Goal: Task Accomplishment & Management: Manage account settings

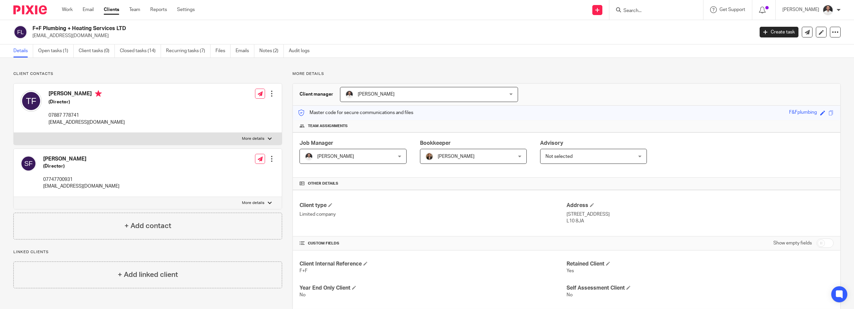
click at [646, 13] on input "Search" at bounding box center [653, 11] width 60 height 6
type input "interi"
click at [699, 32] on link at bounding box center [677, 31] width 113 height 21
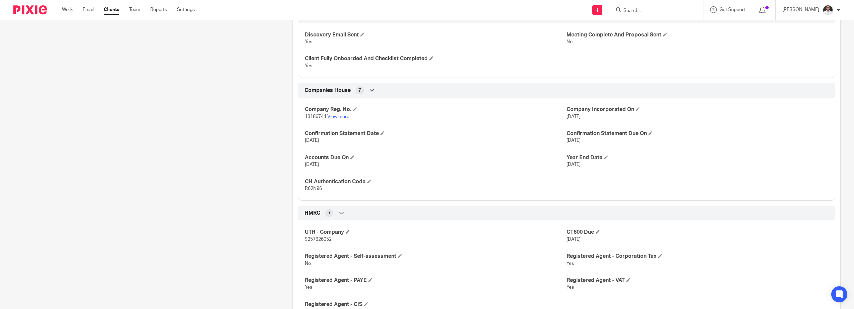
scroll to position [335, 0]
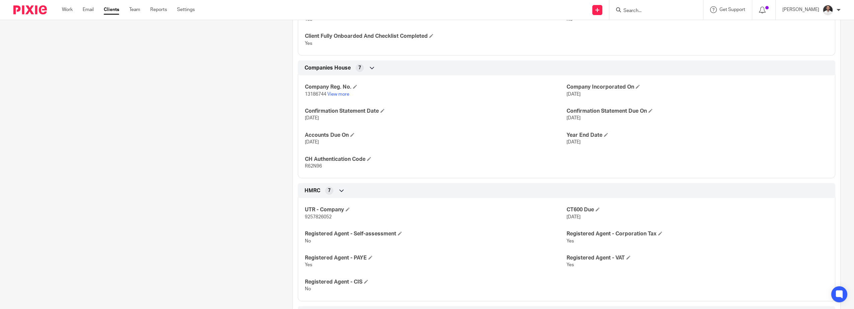
click at [309, 165] on span "R62N96" at bounding box center [313, 166] width 17 height 5
copy span "R62N96"
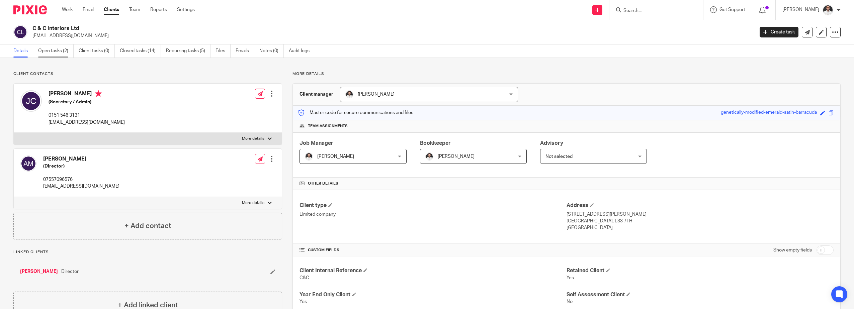
click at [58, 50] on link "Open tasks (2)" at bounding box center [55, 51] width 35 height 13
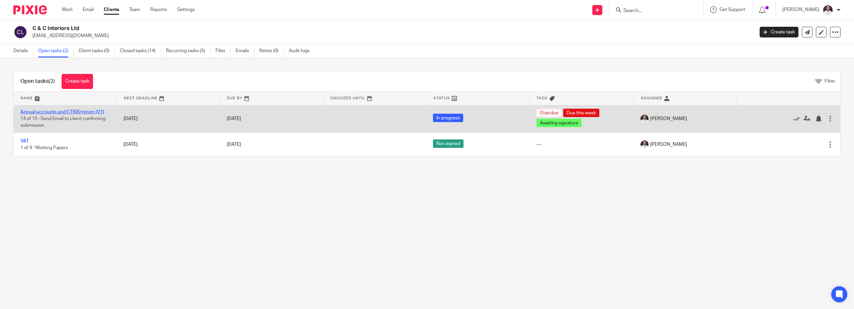
click at [89, 113] on link "Annual accounts and CT600 return (V1)" at bounding box center [62, 112] width 84 height 5
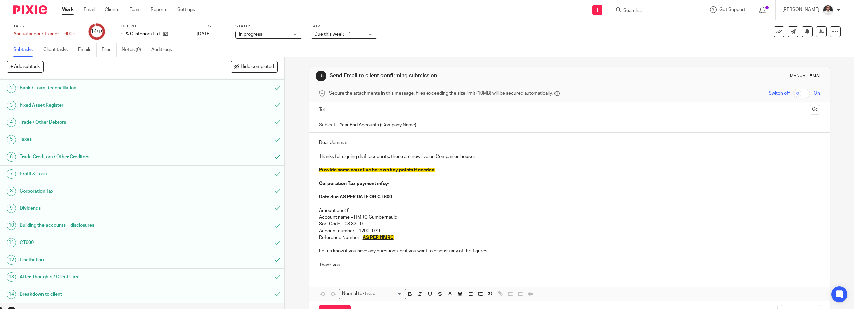
scroll to position [25, 0]
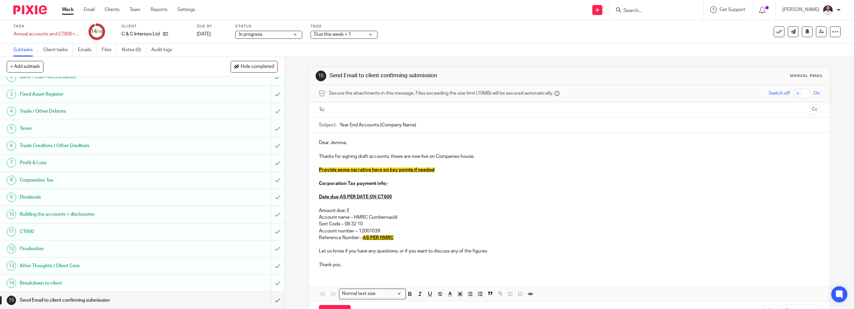
click at [213, 300] on div "Send Email to client confirming submission" at bounding box center [142, 300] width 244 height 10
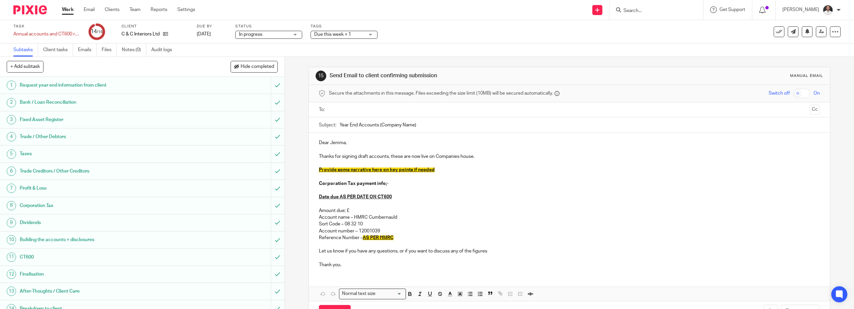
click at [345, 110] on input "text" at bounding box center [569, 110] width 476 height 8
click at [315, 144] on div "Dear Jemma, Thanks for signing draft accounts, these are now live on Companies …" at bounding box center [569, 204] width 521 height 141
click at [320, 144] on p "Dear Jemma," at bounding box center [569, 144] width 501 height 7
click at [320, 145] on p "Dear Jemma," at bounding box center [569, 144] width 501 height 7
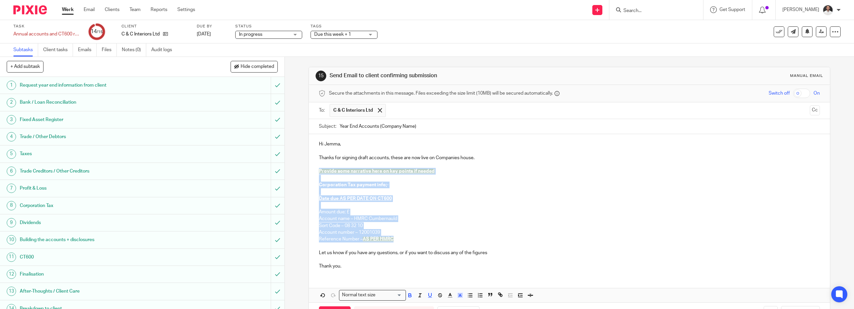
drag, startPoint x: 407, startPoint y: 241, endPoint x: 311, endPoint y: 169, distance: 119.5
click at [312, 170] on div "Hi Jemma, Thanks for signing draft accounts, these are now live on Companies ho…" at bounding box center [569, 204] width 521 height 141
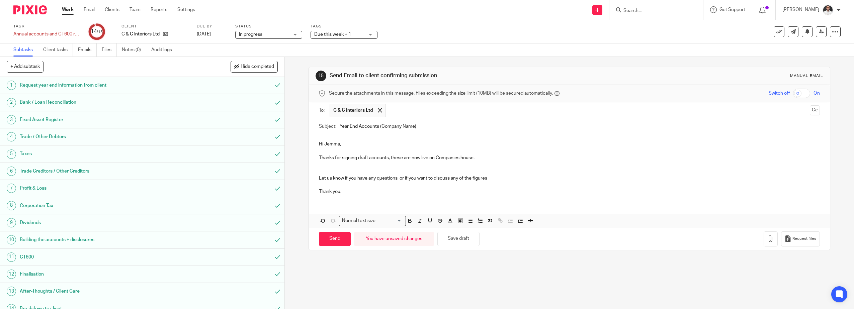
drag, startPoint x: 479, startPoint y: 154, endPoint x: 476, endPoint y: 159, distance: 6.3
click at [479, 155] on div "Hi Jemma, Thanks for signing draft accounts, these are now live on Companies ho…" at bounding box center [569, 167] width 521 height 66
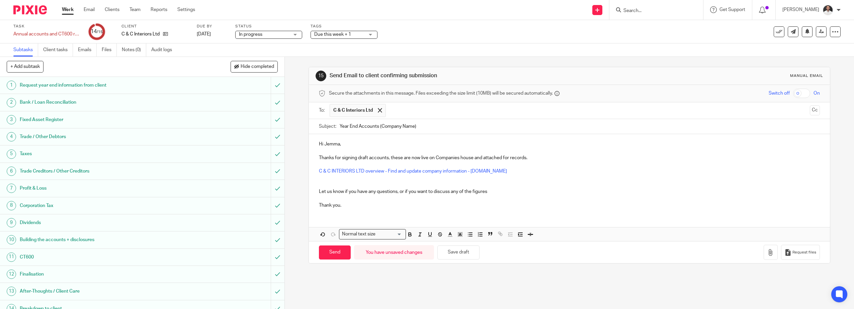
click at [375, 181] on p at bounding box center [569, 178] width 501 height 7
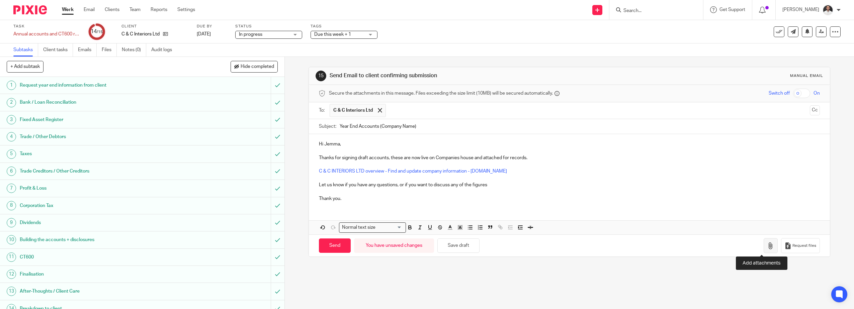
click at [768, 248] on button "button" at bounding box center [771, 245] width 14 height 15
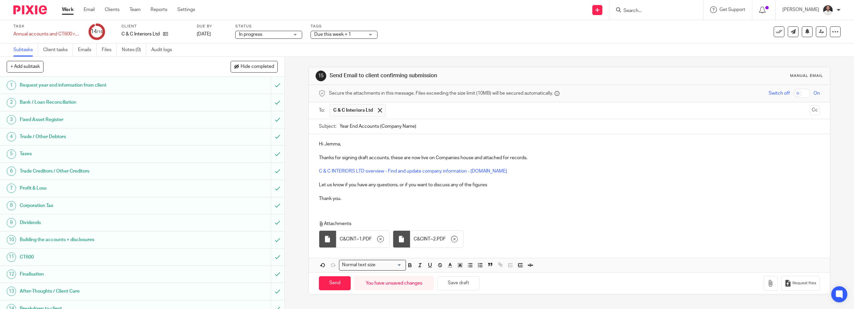
drag, startPoint x: 338, startPoint y: 189, endPoint x: 345, endPoint y: 197, distance: 11.2
click at [338, 190] on p at bounding box center [569, 191] width 501 height 7
drag, startPoint x: 304, startPoint y: 200, endPoint x: 274, endPoint y: 200, distance: 29.4
click at [274, 200] on div "+ Add subtask Hide completed Cancel + Add 1 Request year end information from c…" at bounding box center [427, 183] width 854 height 252
click at [338, 285] on input "Send" at bounding box center [335, 283] width 32 height 14
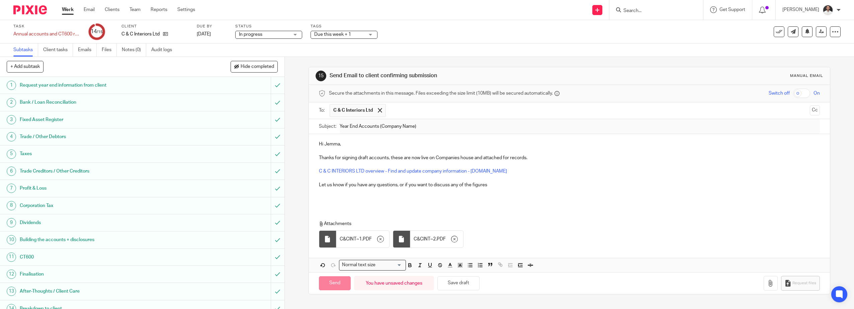
type input "Sent"
click at [275, 84] on input "submit" at bounding box center [142, 85] width 284 height 17
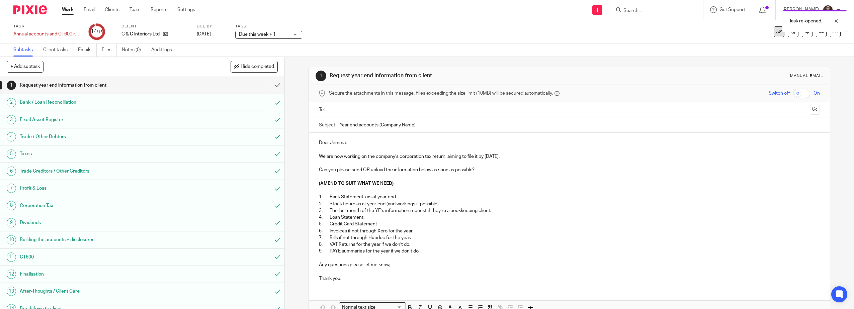
click at [776, 32] on icon at bounding box center [779, 31] width 7 height 7
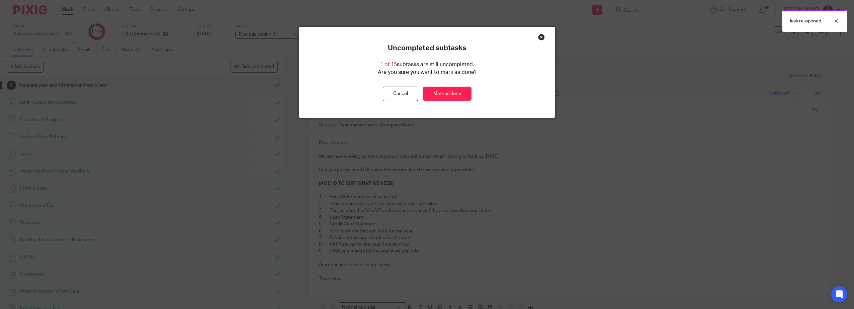
click at [396, 86] on div "Uncompleted subtasks 1 of 15 subtasks are still uncompleted. Are you sure you w…" at bounding box center [427, 72] width 256 height 57
click at [394, 92] on button "Cancel" at bounding box center [400, 94] width 35 height 14
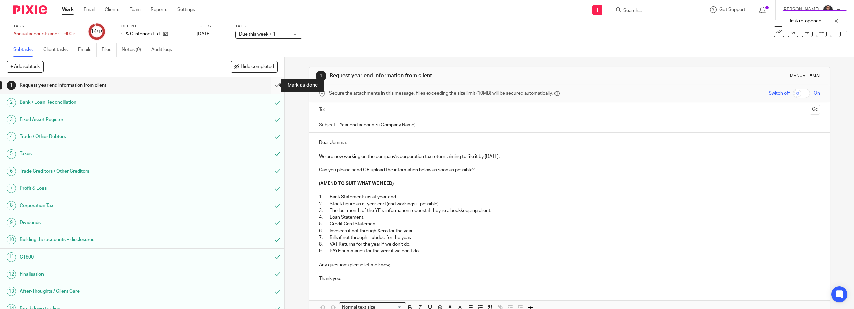
click at [273, 84] on input "submit" at bounding box center [142, 85] width 284 height 17
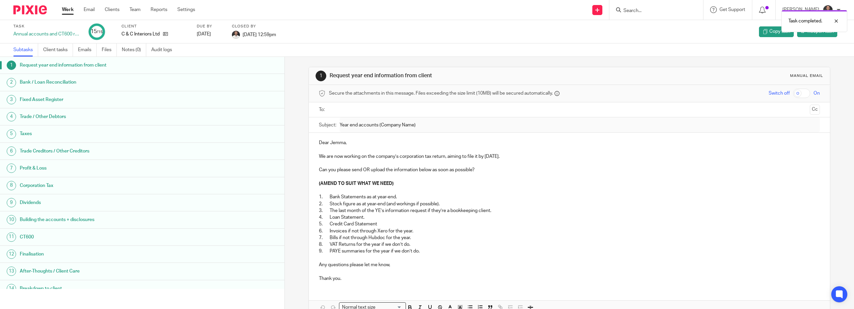
click at [20, 14] on div at bounding box center [27, 10] width 55 height 20
click at [27, 10] on img at bounding box center [29, 9] width 33 height 9
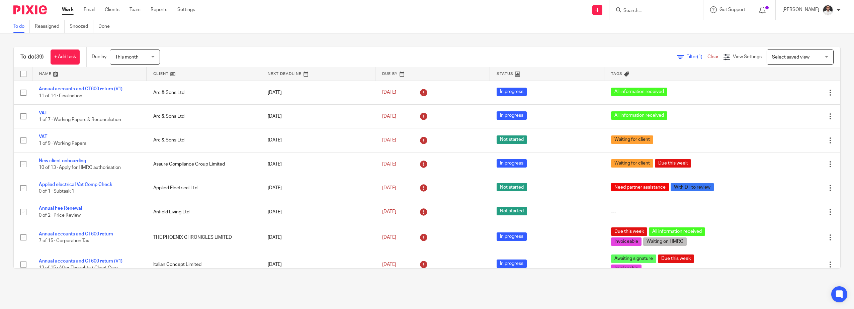
click at [657, 15] on div at bounding box center [656, 10] width 94 height 20
click at [650, 13] on input "Search" at bounding box center [653, 11] width 60 height 6
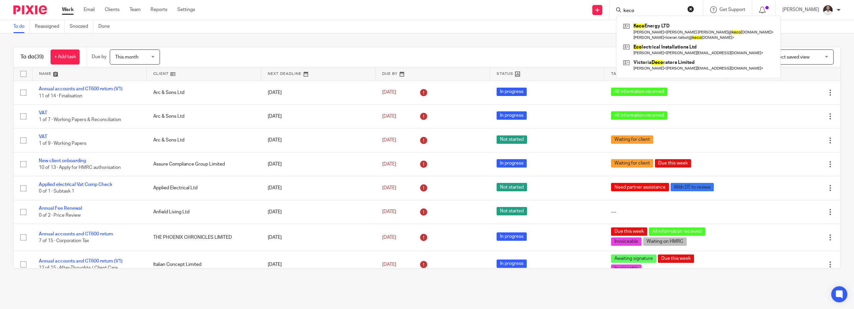
type input "keco"
click at [686, 17] on div "Keco Energy LTD [PERSON_NAME] < [PERSON_NAME].[PERSON_NAME]@ keco [DOMAIN_NAME]…" at bounding box center [698, 47] width 165 height 63
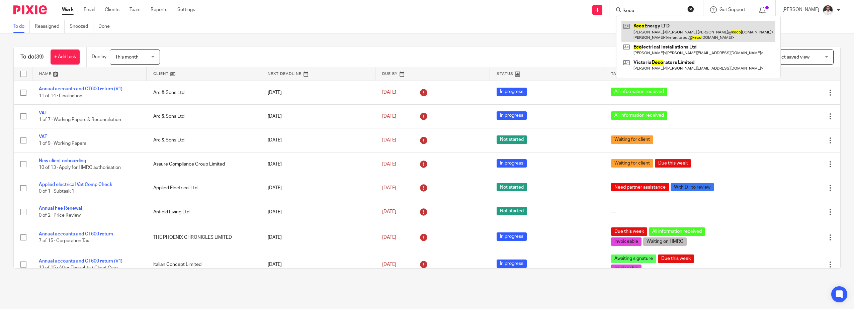
click at [681, 27] on link at bounding box center [698, 31] width 154 height 21
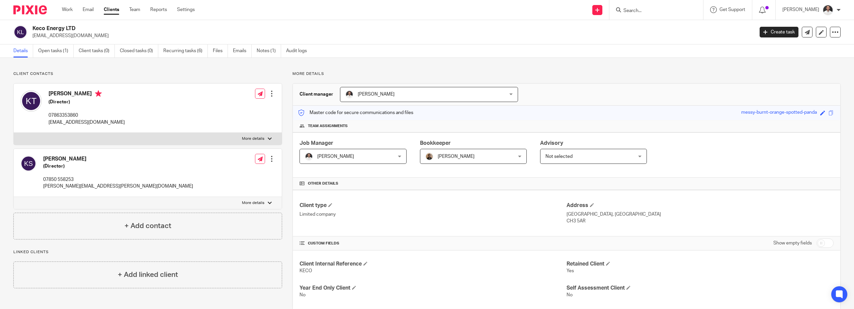
click at [819, 247] on input "checkbox" at bounding box center [825, 243] width 17 height 9
checkbox input "true"
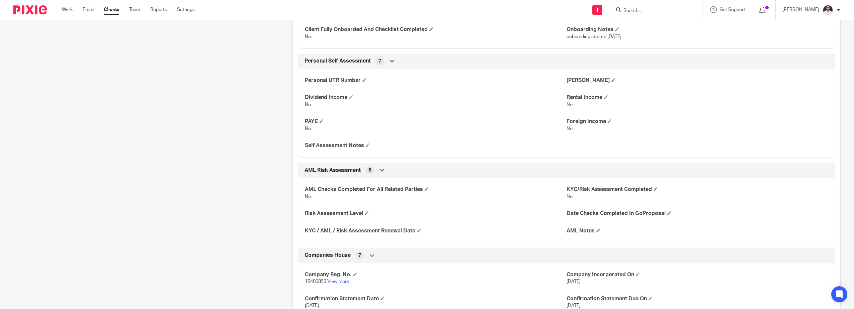
scroll to position [446, 0]
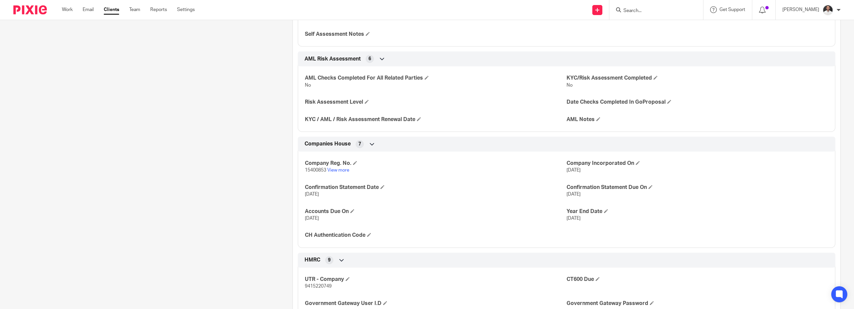
click at [313, 169] on span "15400853" at bounding box center [315, 170] width 21 height 5
copy p "15400853"
click at [371, 235] on span at bounding box center [369, 235] width 4 height 4
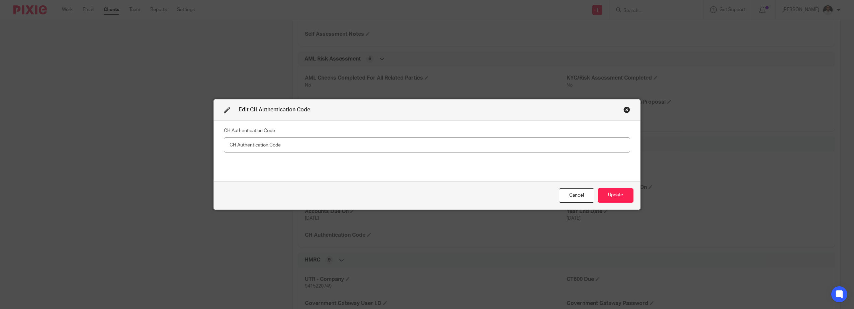
click at [472, 49] on div "Edit CH Authentication Code CH Authentication Code Cancel Update" at bounding box center [427, 154] width 854 height 309
click at [623, 108] on div "Close this dialog window" at bounding box center [626, 109] width 7 height 7
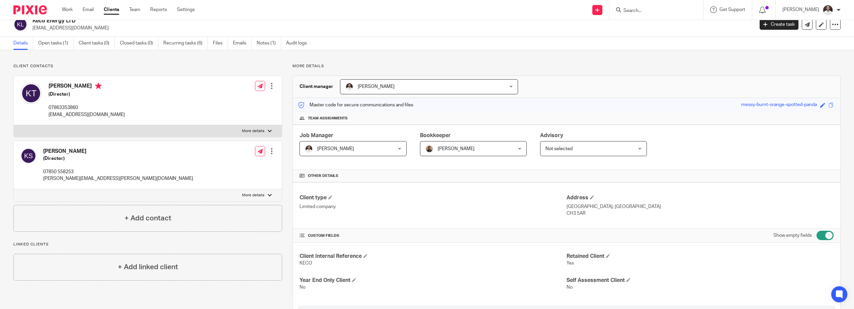
scroll to position [0, 0]
